Goal: Task Accomplishment & Management: Complete application form

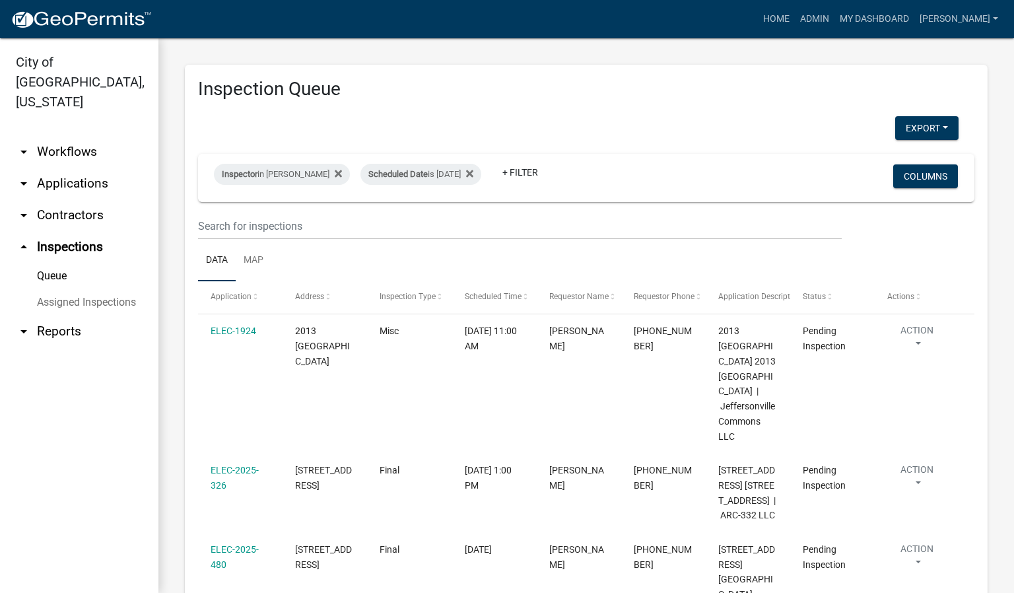
scroll to position [190, 0]
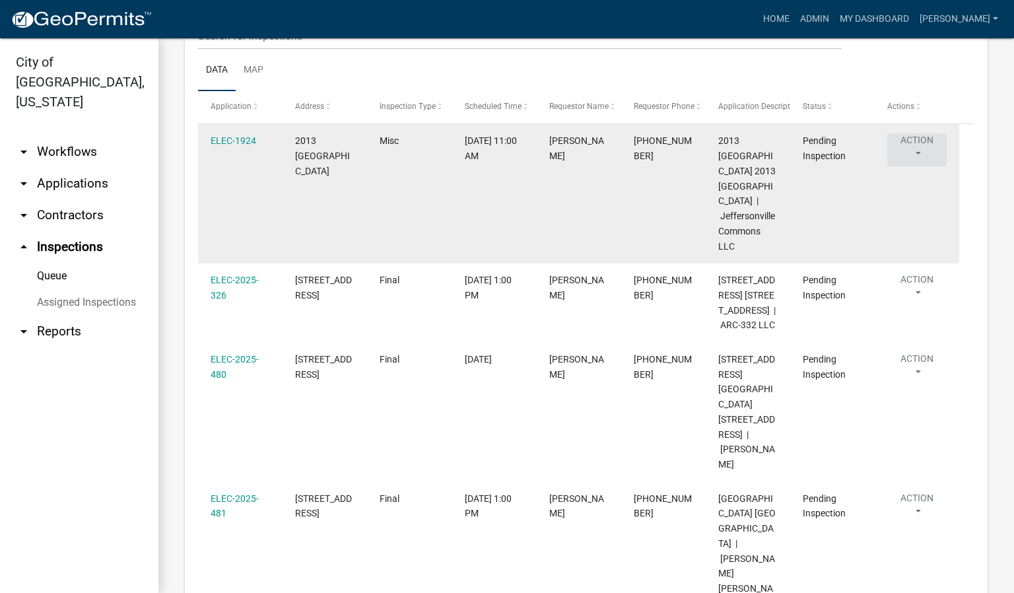
click at [915, 155] on button "Action" at bounding box center [916, 149] width 59 height 33
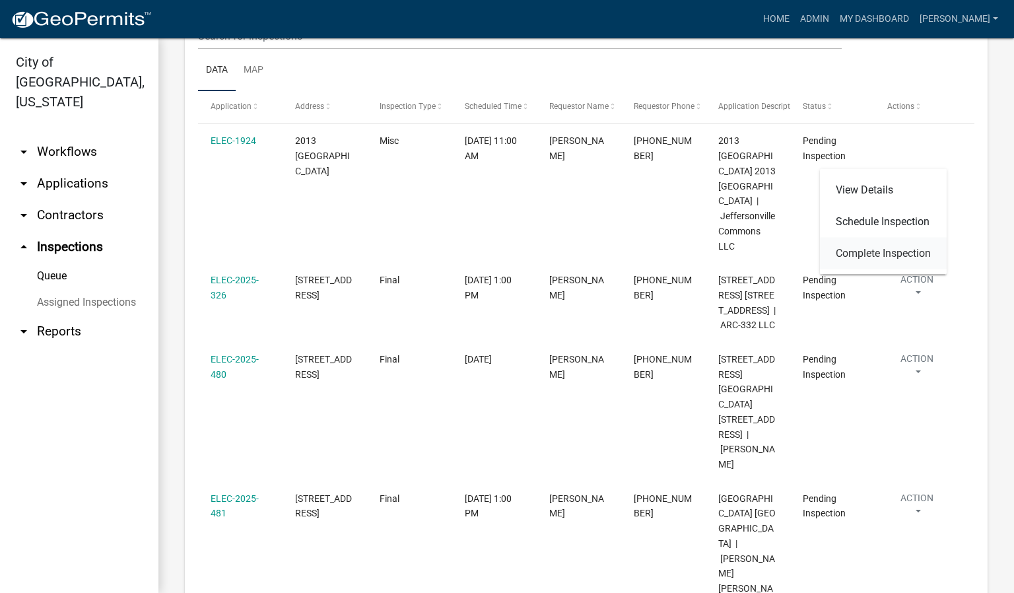
click at [917, 251] on link "Complete Inspection" at bounding box center [883, 254] width 127 height 32
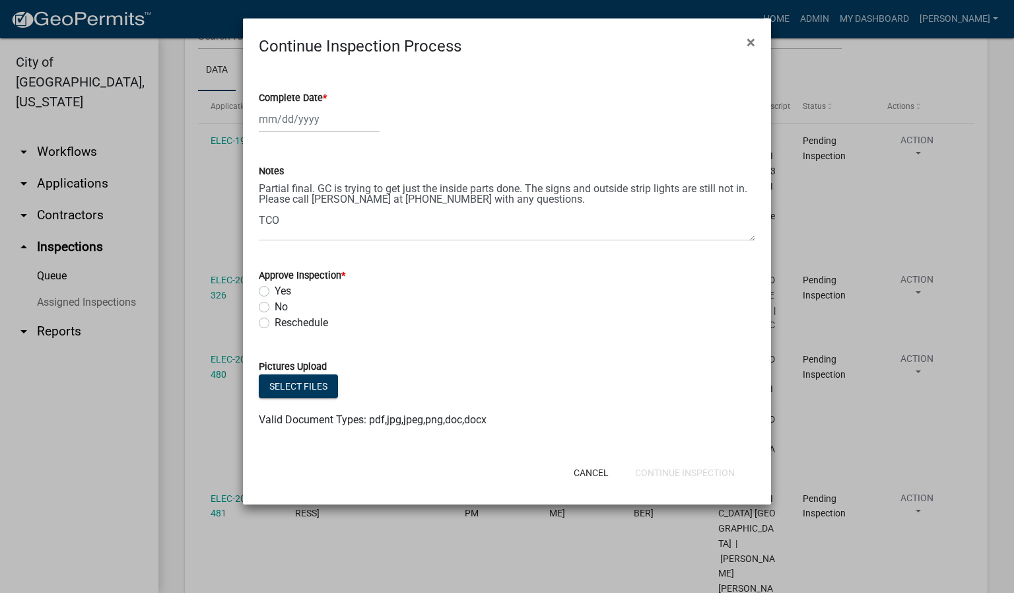
click at [327, 99] on span "*" at bounding box center [325, 97] width 4 height 11
click at [327, 106] on input "Complete Date *" at bounding box center [319, 119] width 121 height 27
select select "9"
select select "2025"
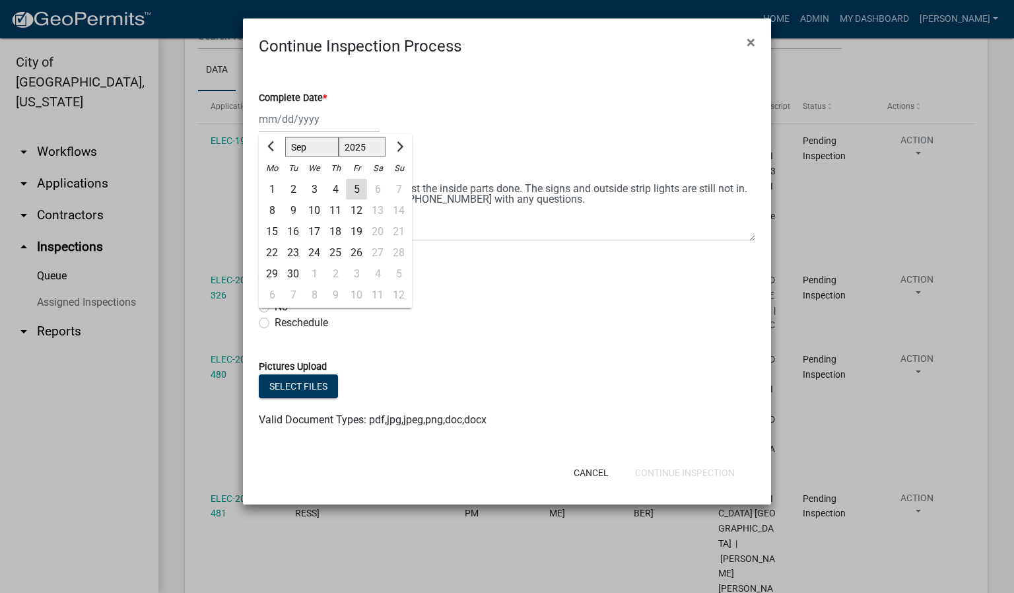
click at [351, 188] on div "5" at bounding box center [356, 189] width 21 height 21
type input "[DATE]"
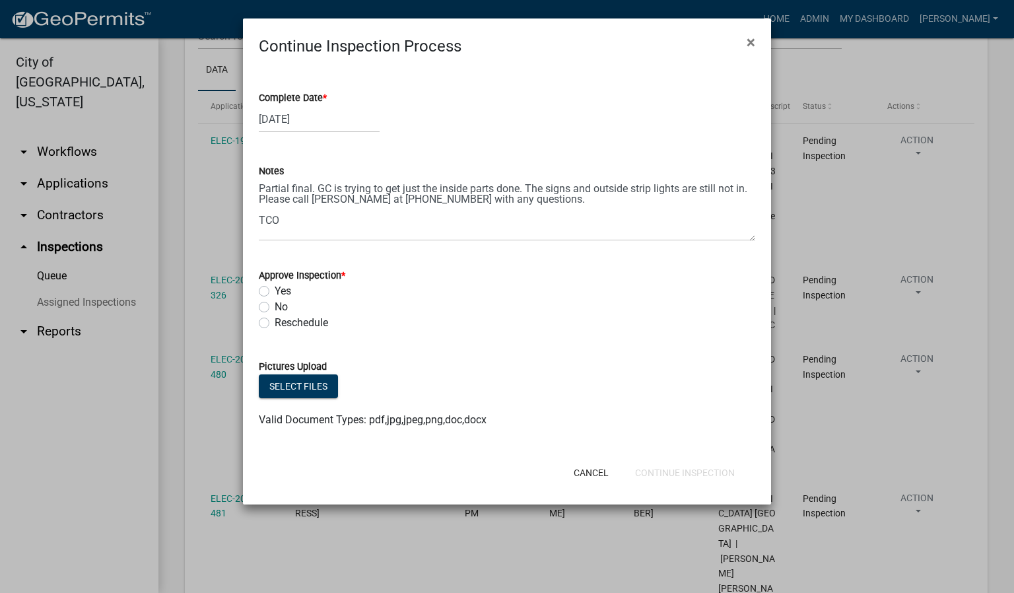
click at [275, 290] on label "Yes" at bounding box center [283, 291] width 17 height 16
click at [275, 290] on input "Yes" at bounding box center [279, 287] width 9 height 9
radio input "true"
click at [702, 476] on button "Continue Inspection" at bounding box center [684, 473] width 121 height 24
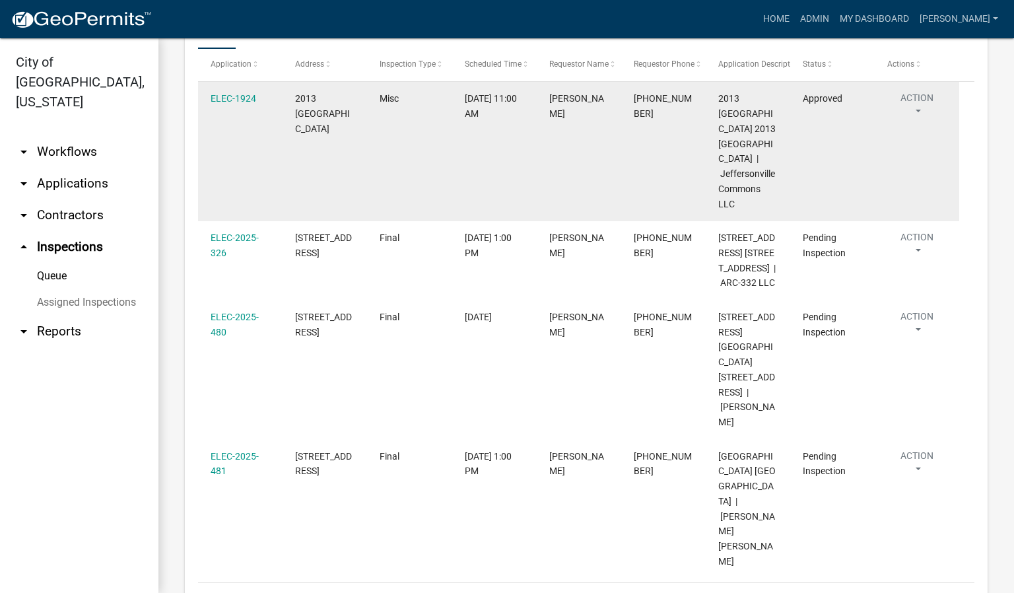
scroll to position [278, 0]
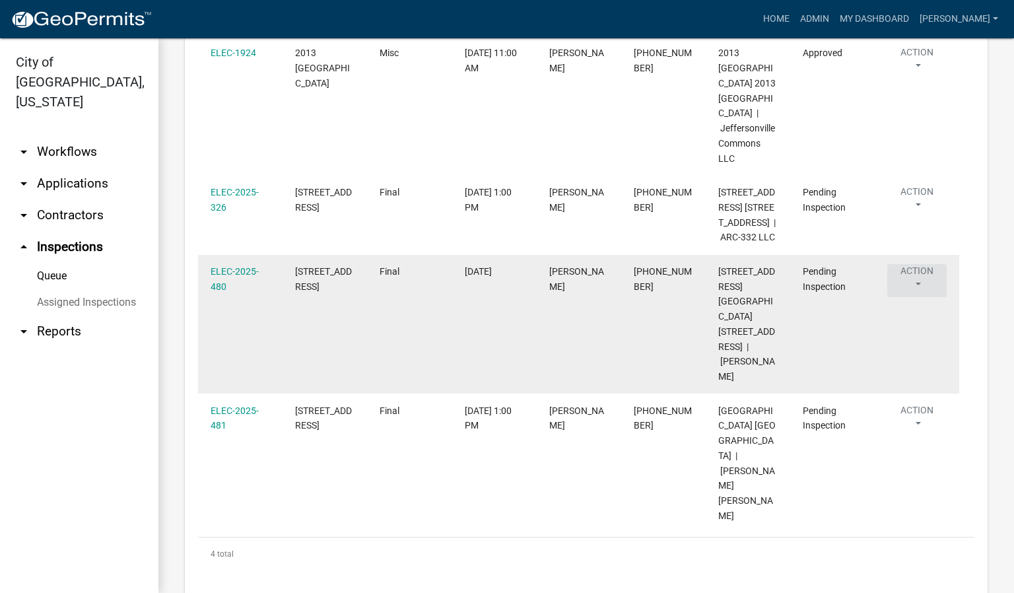
click at [919, 297] on button "Action" at bounding box center [916, 280] width 59 height 33
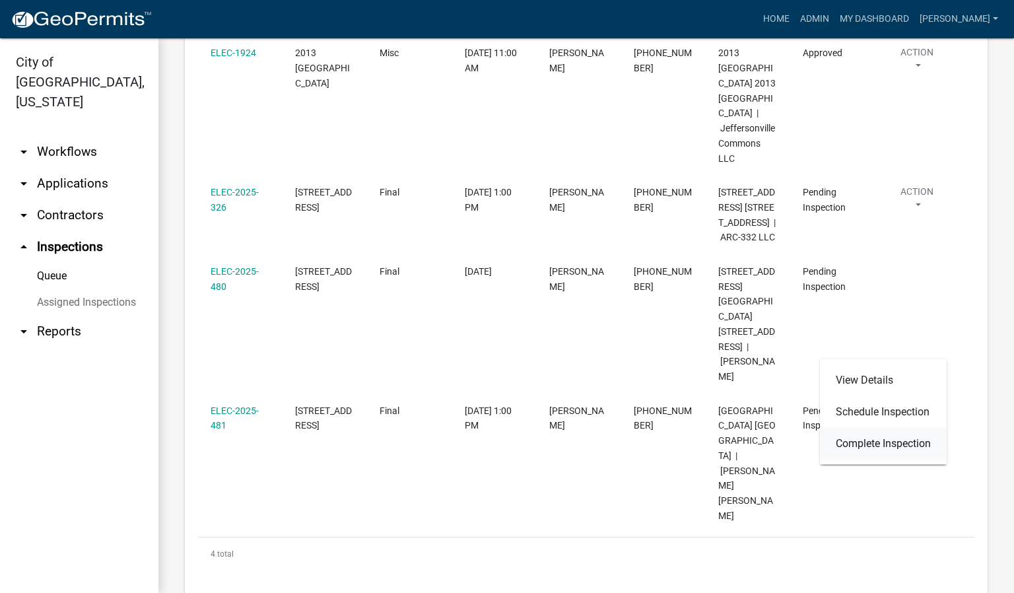
click at [869, 442] on link "Complete Inspection" at bounding box center [883, 444] width 127 height 32
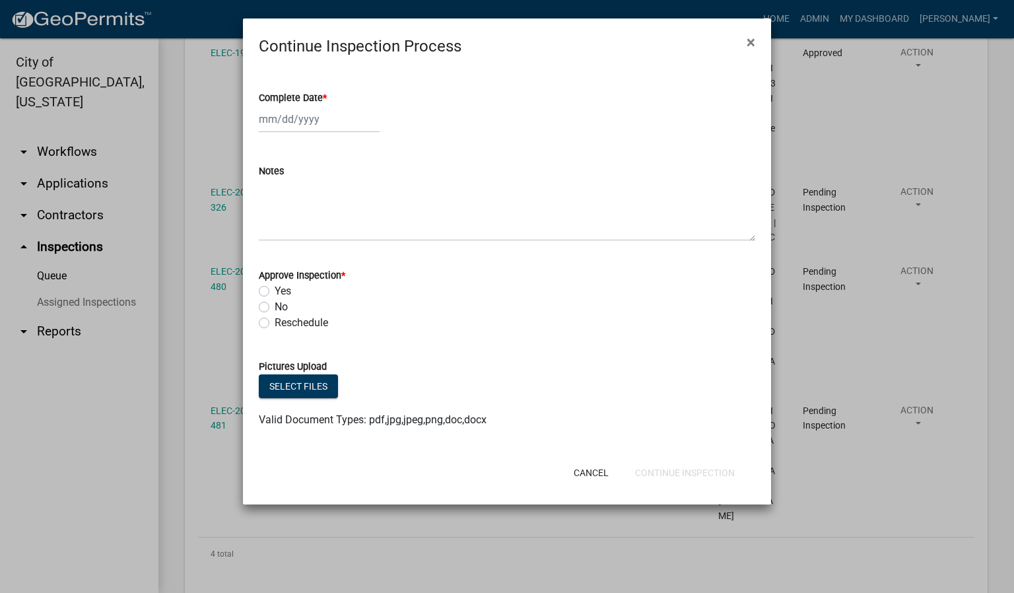
click at [325, 96] on span "*" at bounding box center [325, 97] width 4 height 11
click at [325, 106] on input "Complete Date *" at bounding box center [319, 119] width 121 height 27
select select "9"
select select "2025"
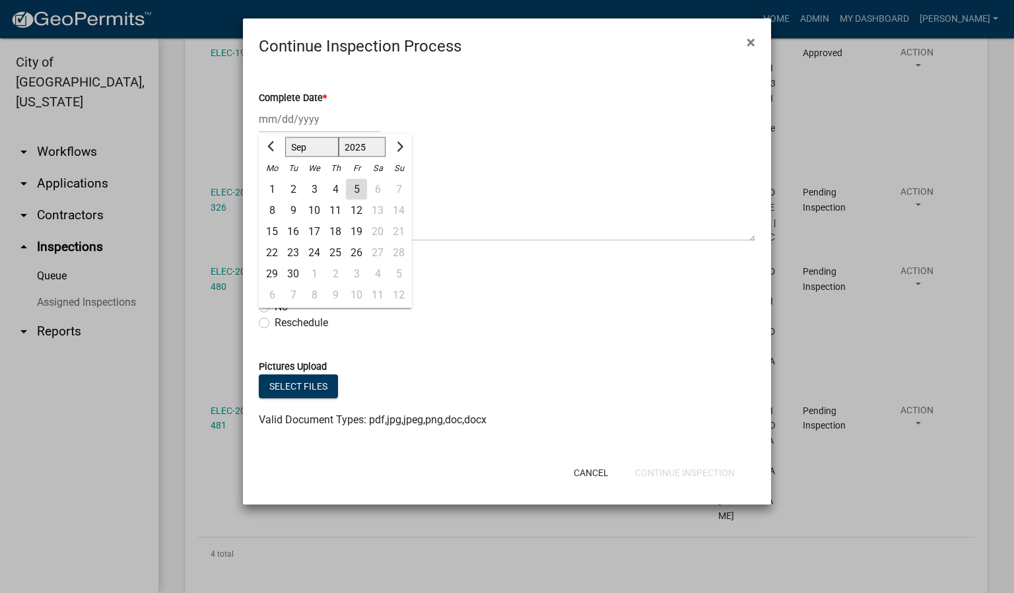
click at [357, 186] on div "5" at bounding box center [356, 189] width 21 height 21
type input "[DATE]"
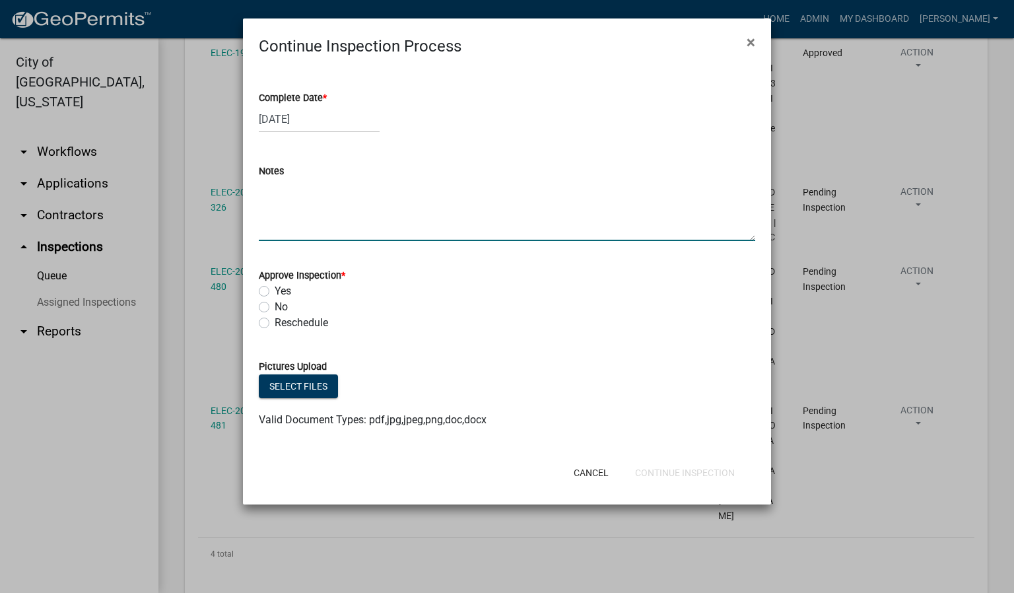
click at [285, 193] on textarea "Notes" at bounding box center [507, 210] width 496 height 62
type textarea "NEW GARAGE."
click at [275, 292] on label "Yes" at bounding box center [283, 291] width 17 height 16
click at [275, 292] on input "Yes" at bounding box center [279, 287] width 9 height 9
radio input "true"
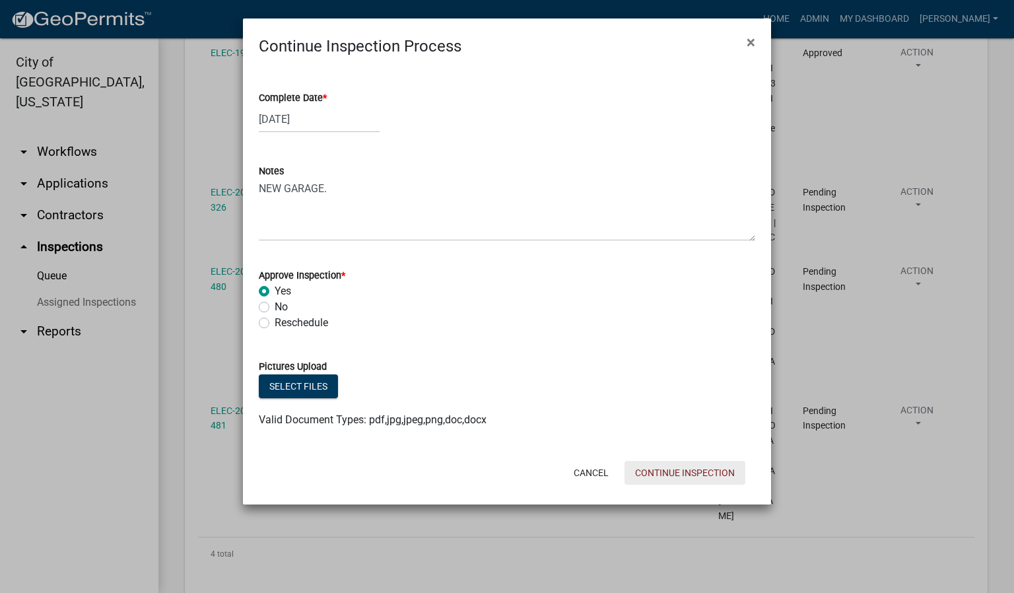
click at [651, 468] on button "Continue Inspection" at bounding box center [684, 473] width 121 height 24
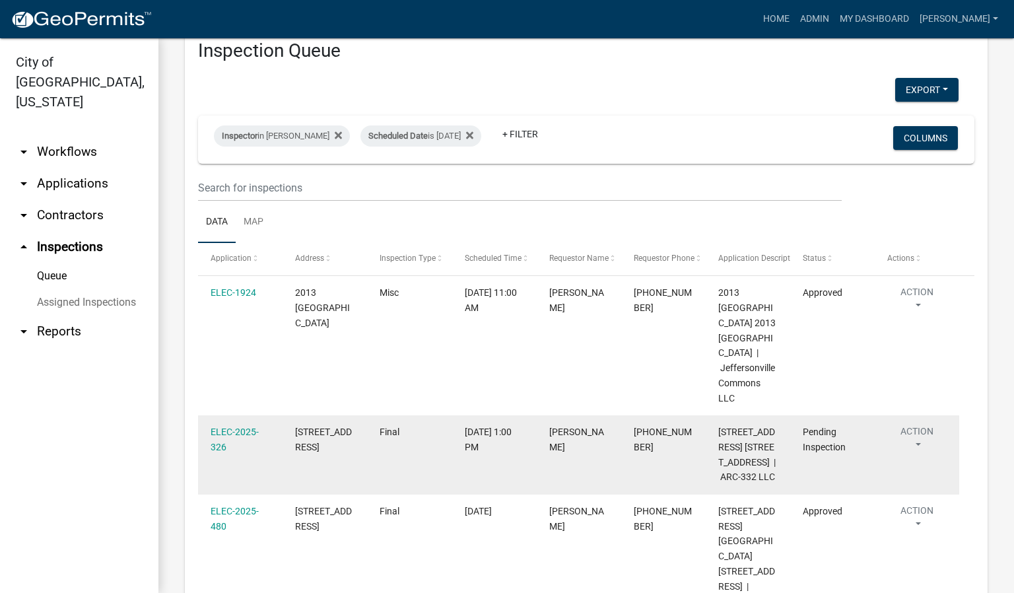
scroll to position [0, 0]
